Goal: Communication & Community: Answer question/provide support

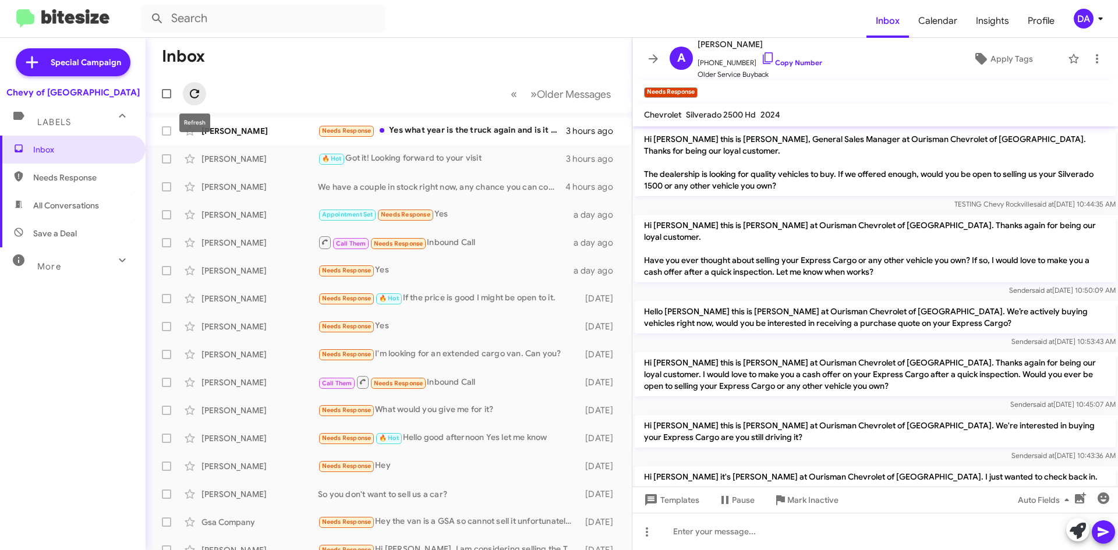
click at [194, 93] on icon at bounding box center [194, 94] width 14 height 14
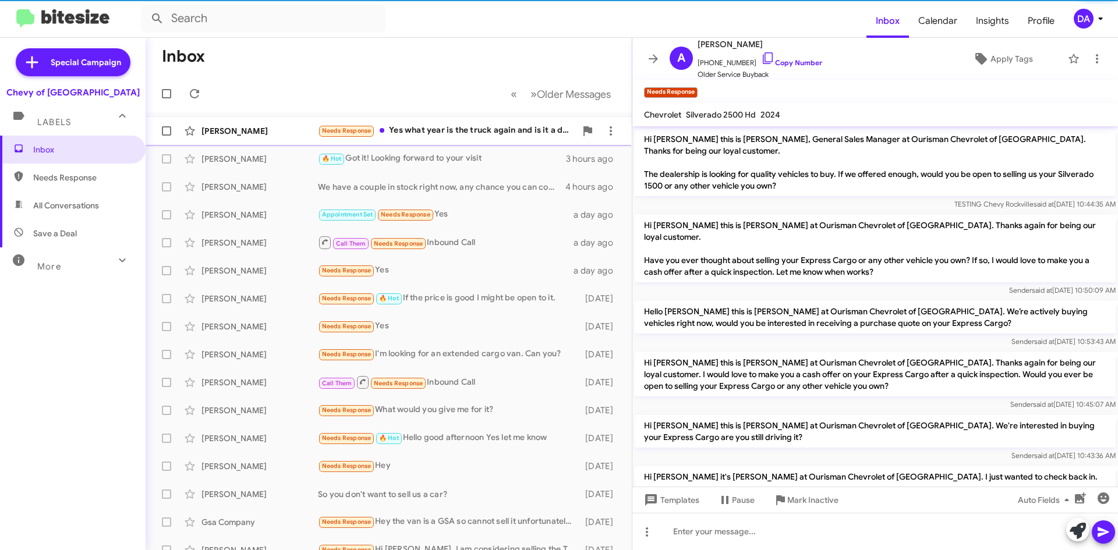
click at [500, 139] on div "[PERSON_NAME] Needs Response Yes what year is the truck again and is it a diese…" at bounding box center [389, 130] width 468 height 23
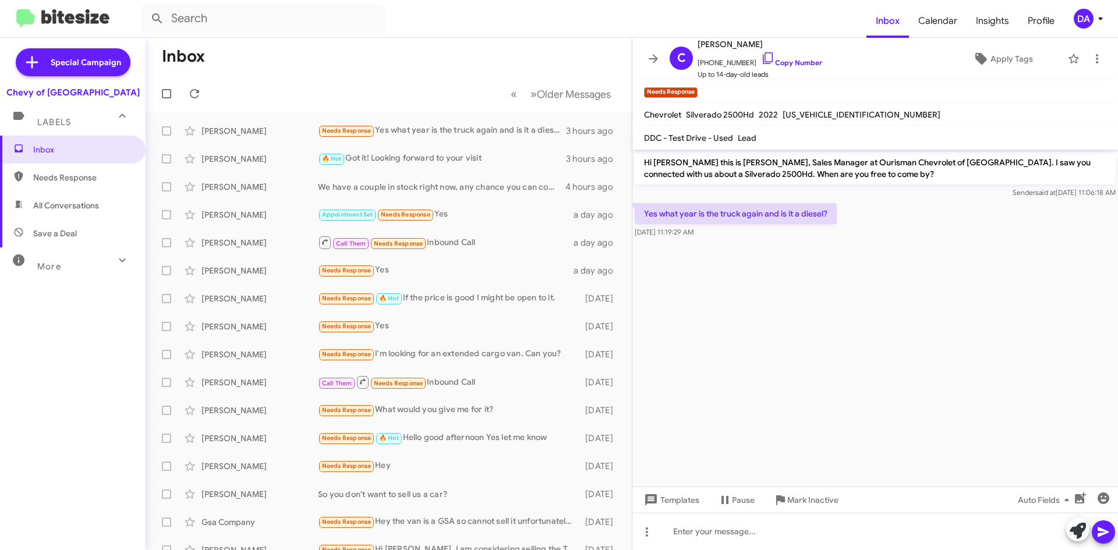
click at [815, 110] on span "[US_VEHICLE_IDENTIFICATION_NUMBER]" at bounding box center [862, 114] width 158 height 10
copy span "[US_VEHICLE_IDENTIFICATION_NUMBER]"
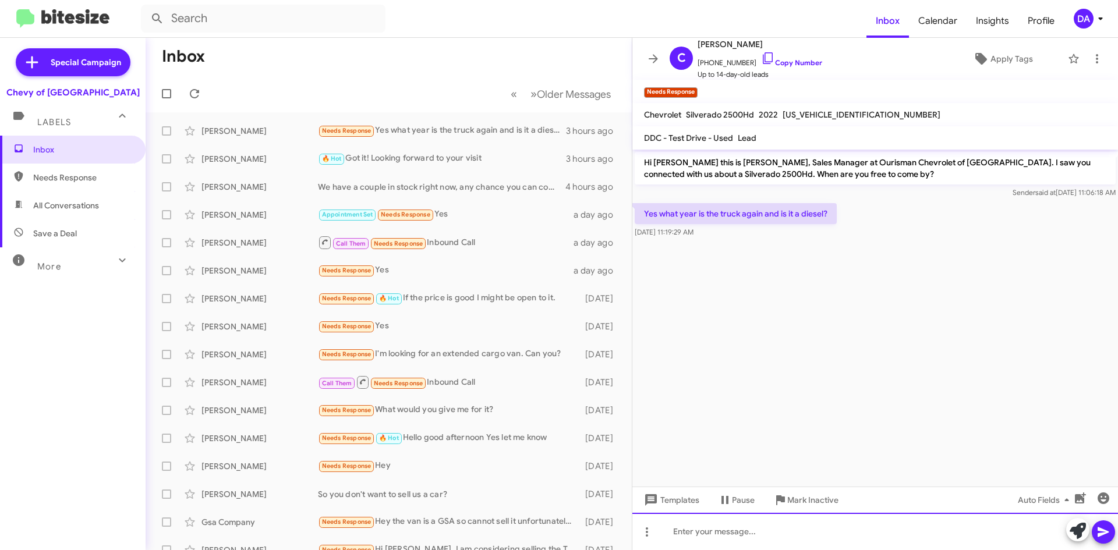
click at [830, 526] on div at bounding box center [875, 531] width 486 height 37
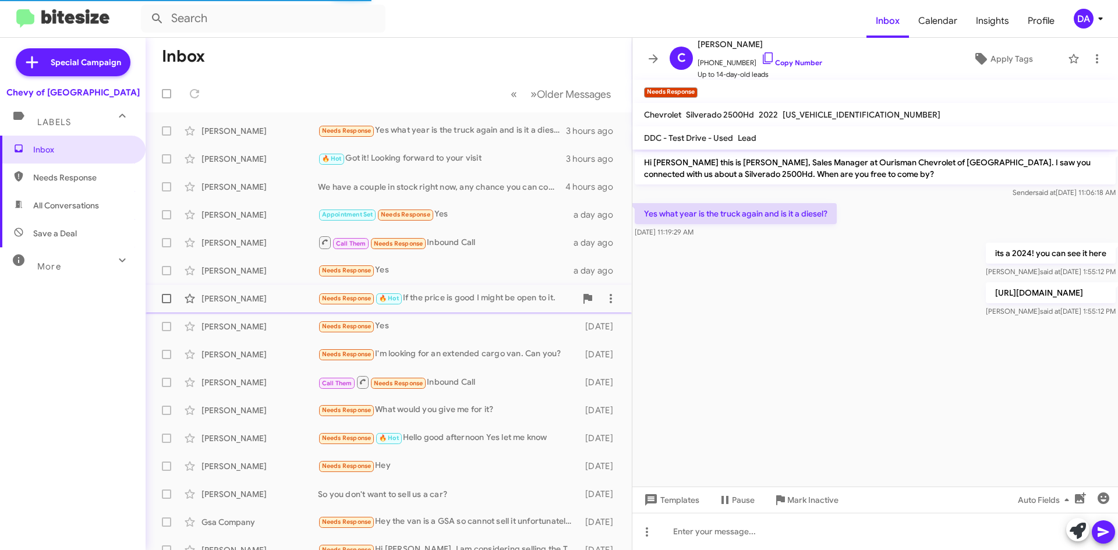
click at [447, 292] on div "Needs Response 🔥 Hot If the price is good I might be open to it." at bounding box center [447, 298] width 258 height 13
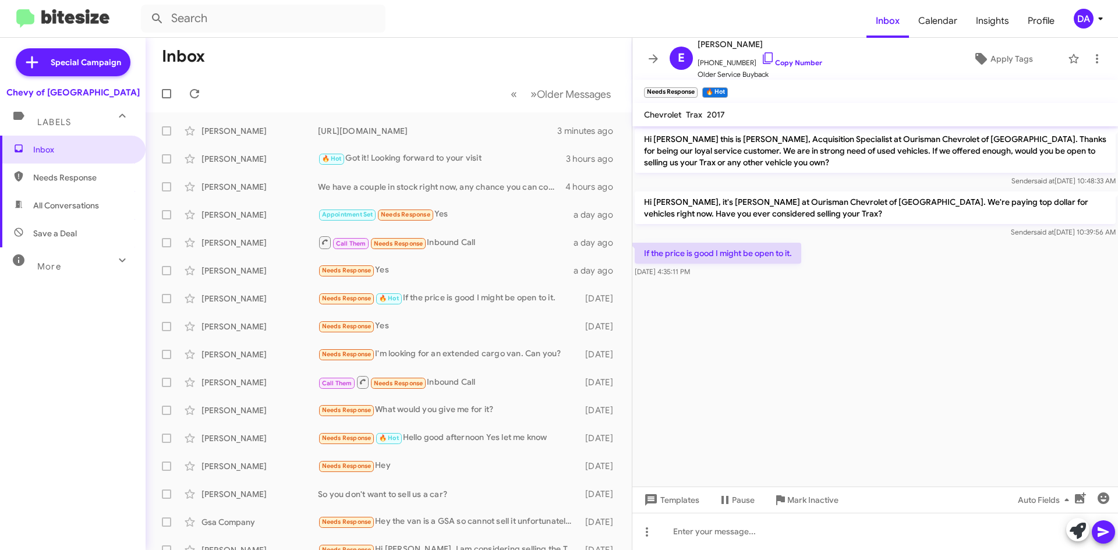
click at [41, 321] on div "Inbox Needs Response All Conversations Save a Deal More Important 🔥 Hot Appoint…" at bounding box center [73, 301] width 146 height 330
click at [31, 338] on div "Inbox Needs Response All Conversations Save a Deal More Important 🔥 Hot Appoint…" at bounding box center [73, 301] width 146 height 330
click at [194, 90] on icon at bounding box center [194, 94] width 14 height 14
